Goal: Task Accomplishment & Management: Manage account settings

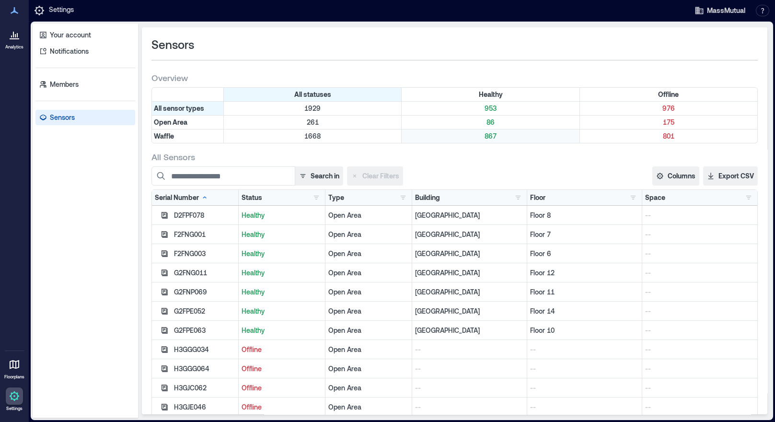
click at [486, 132] on p "867" at bounding box center [491, 136] width 174 height 10
click at [493, 134] on p "869" at bounding box center [491, 136] width 174 height 10
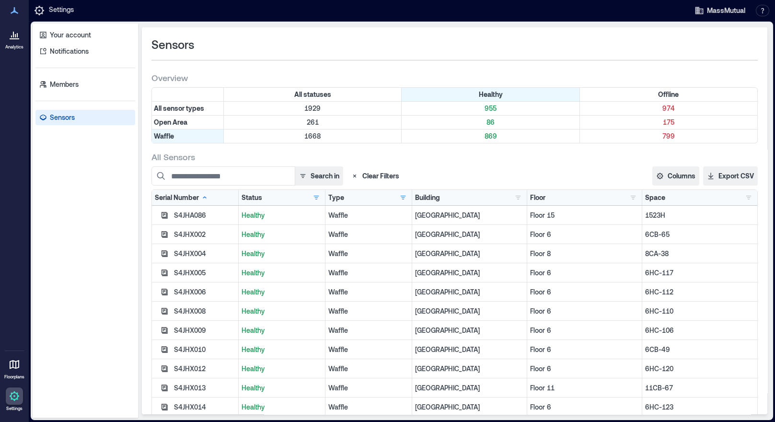
click at [484, 137] on p "869" at bounding box center [491, 136] width 174 height 10
click at [536, 199] on div "Floor" at bounding box center [537, 198] width 15 height 10
